Goal: Task Accomplishment & Management: Use online tool/utility

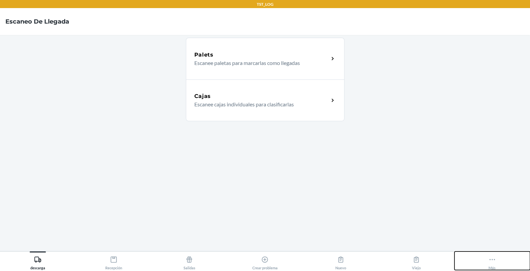
click at [497, 267] on button "Más" at bounding box center [492, 261] width 76 height 19
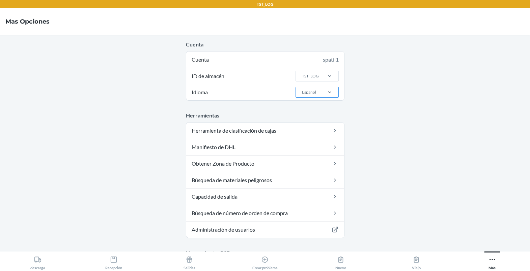
click at [317, 89] on div "Español" at bounding box center [308, 92] width 25 height 10
click at [302, 89] on input "Idioma Español" at bounding box center [301, 92] width 1 height 6
click at [315, 106] on div "English" at bounding box center [319, 106] width 36 height 13
click at [302, 95] on input "Idioma option English focused, 0 of 2. 2 results available. Use Up and Down to …" at bounding box center [301, 92] width 1 height 6
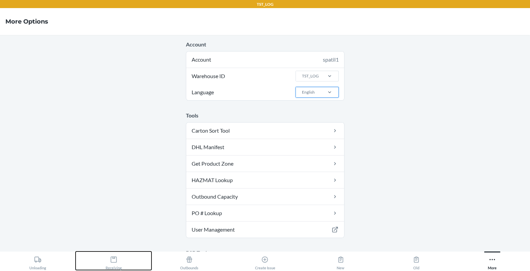
click at [114, 260] on icon at bounding box center [113, 259] width 7 height 7
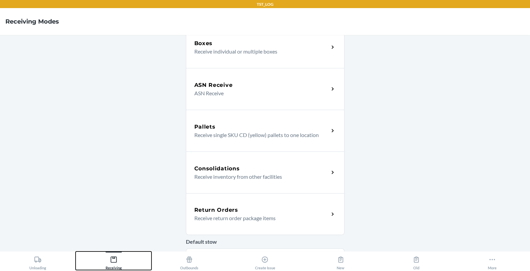
scroll to position [64, 0]
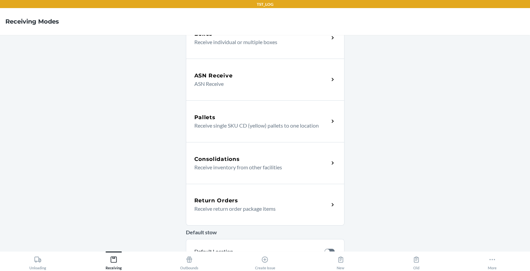
click at [232, 193] on div "Return Orders Receive return order package items" at bounding box center [265, 205] width 158 height 42
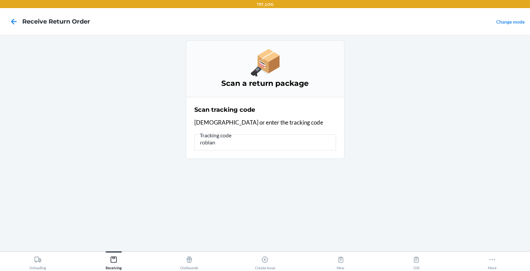
type input "roblank"
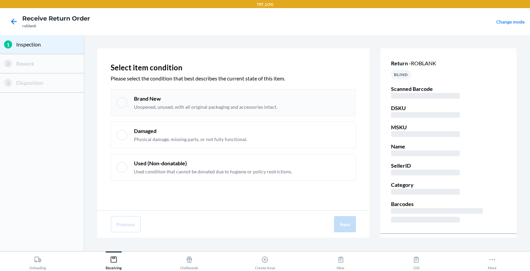
click at [289, 108] on div "Brand New Unopened, unused, with all original packaging and accessories intact." at bounding box center [242, 103] width 216 height 16
checkbox input "true"
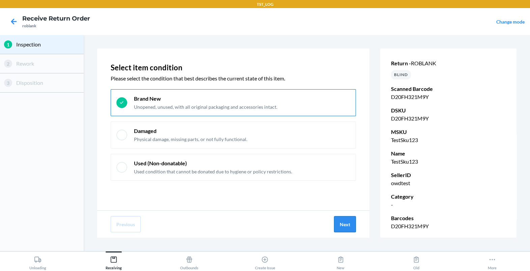
click at [340, 222] on button "Next" at bounding box center [345, 224] width 22 height 16
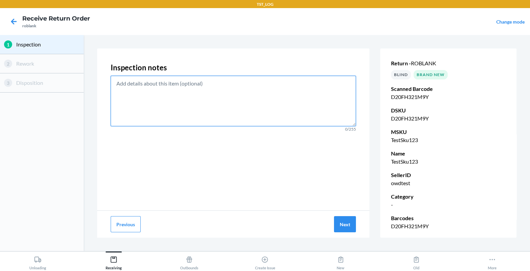
click at [287, 115] on textarea at bounding box center [233, 101] width 245 height 51
type textarea "rs"
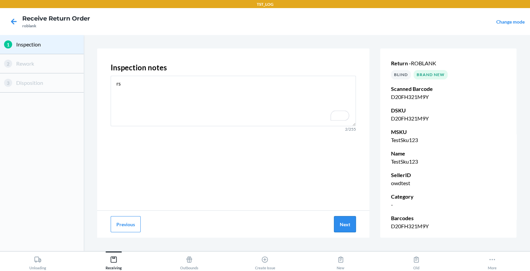
click at [348, 220] on button "Next" at bounding box center [345, 224] width 22 height 16
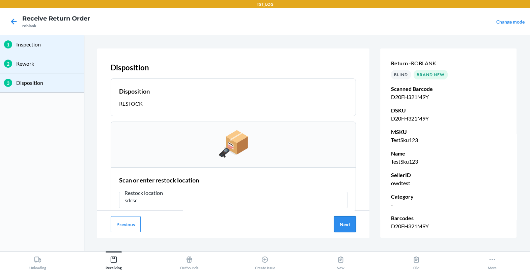
type input "sdcsc"
click at [344, 225] on button "Next" at bounding box center [345, 224] width 22 height 16
click at [140, 215] on div "Previous Next" at bounding box center [233, 224] width 272 height 27
click at [139, 221] on button "Previous" at bounding box center [126, 224] width 30 height 16
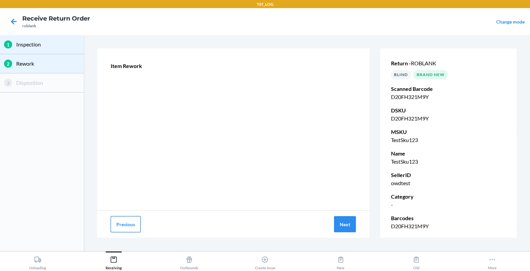
click at [132, 222] on button "Previous" at bounding box center [126, 224] width 30 height 16
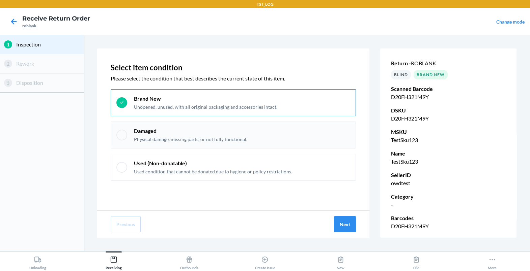
click at [257, 129] on div "Damaged Physical damage, missing parts, or not fully functional." at bounding box center [242, 135] width 216 height 16
checkbox input "false"
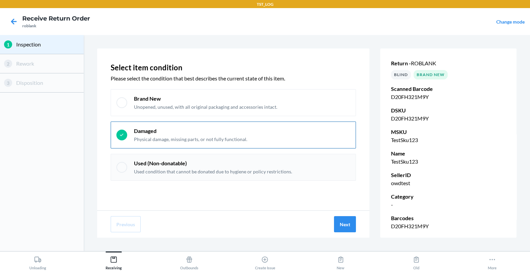
click at [254, 157] on div "Used (Non-donatable) Used condition that cannot be donated due to hygiene or po…" at bounding box center [233, 167] width 245 height 27
checkbox input "false"
checkbox input "true"
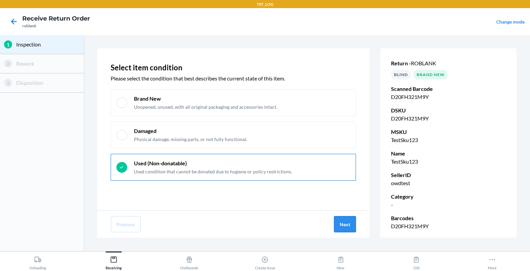
click at [339, 228] on button "Next" at bounding box center [345, 224] width 22 height 16
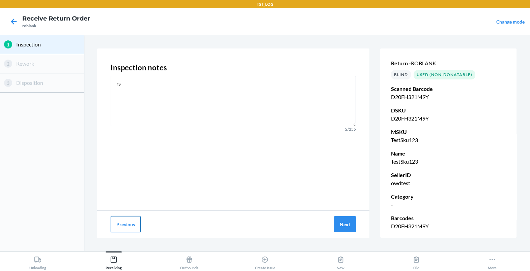
click at [121, 223] on button "Previous" at bounding box center [126, 224] width 30 height 16
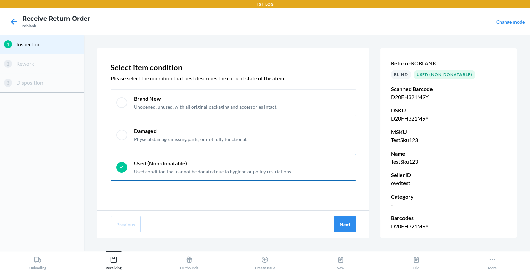
click at [43, 58] on div "2 Rework" at bounding box center [42, 63] width 84 height 19
